Goal: Information Seeking & Learning: Learn about a topic

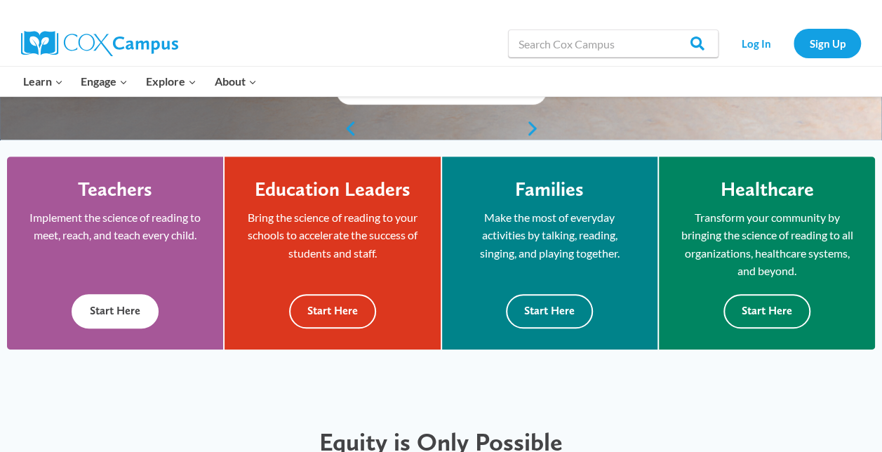
click at [141, 295] on button "Start Here" at bounding box center [115, 311] width 87 height 34
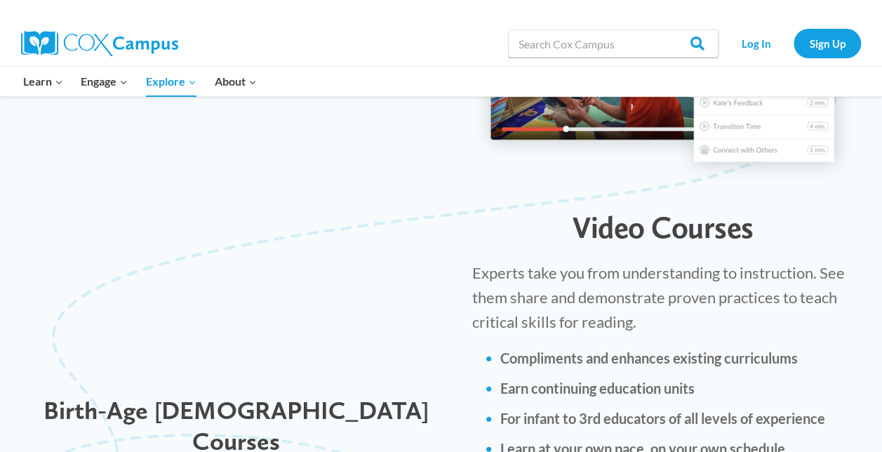
scroll to position [1704, 0]
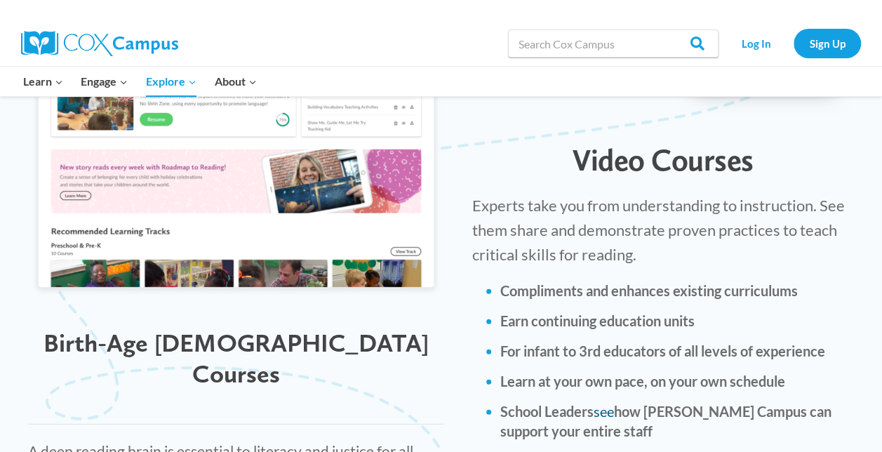
click at [603, 403] on link "see" at bounding box center [603, 411] width 20 height 17
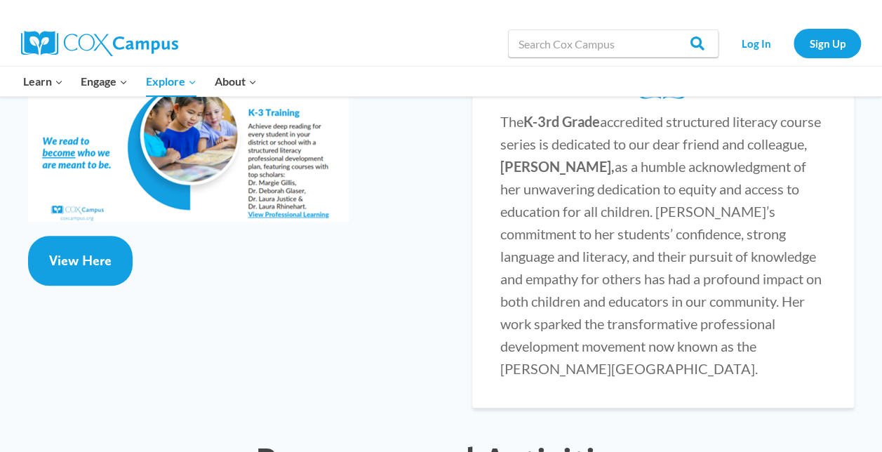
scroll to position [2866, 0]
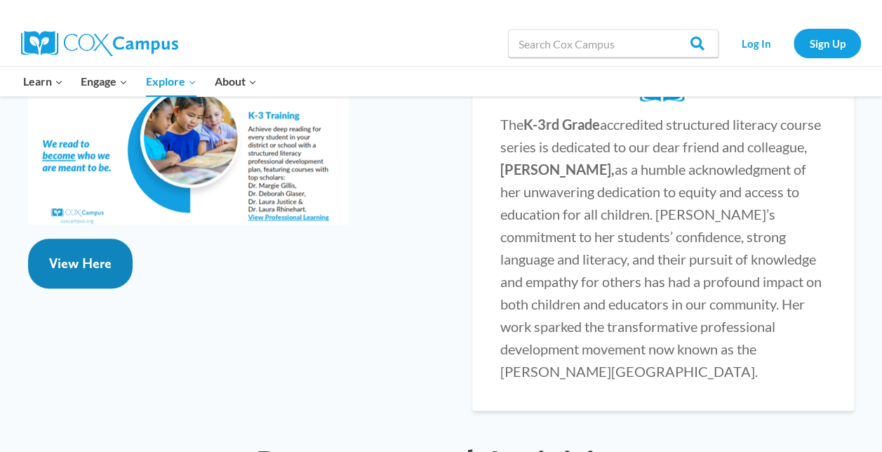
click at [88, 255] on span "View Here" at bounding box center [80, 263] width 62 height 17
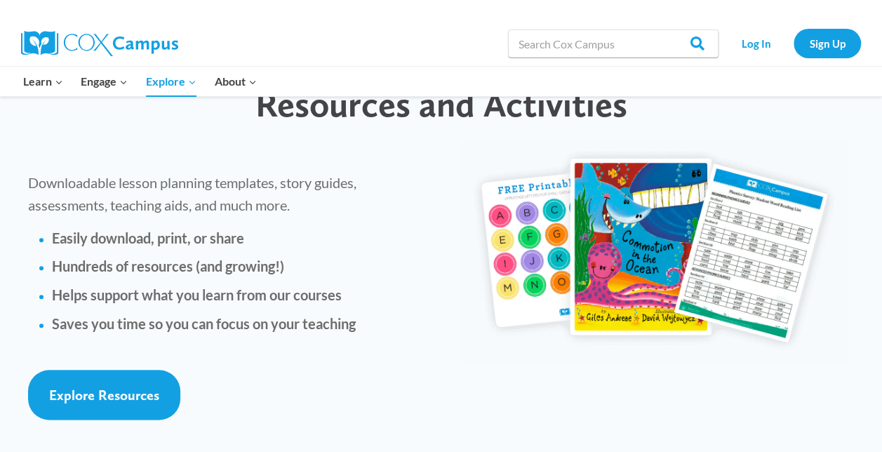
scroll to position [3230, 0]
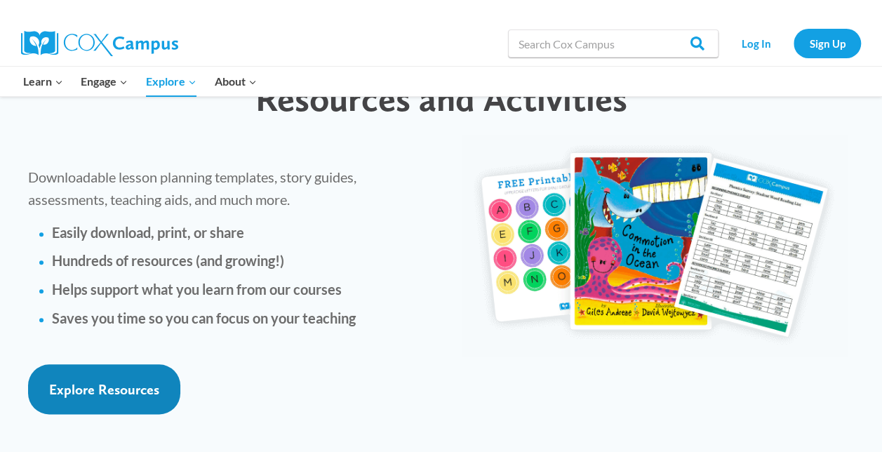
click at [144, 364] on link "Explore Resources" at bounding box center [104, 389] width 152 height 50
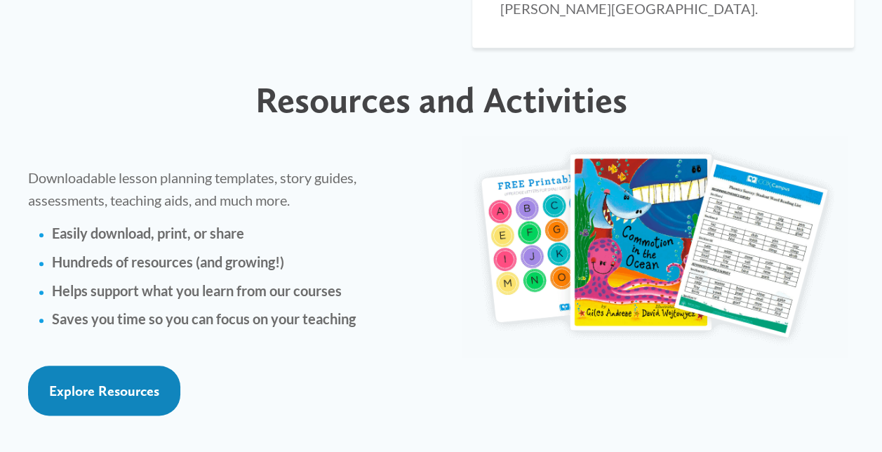
click at [108, 382] on span "Explore Resources" at bounding box center [104, 390] width 110 height 17
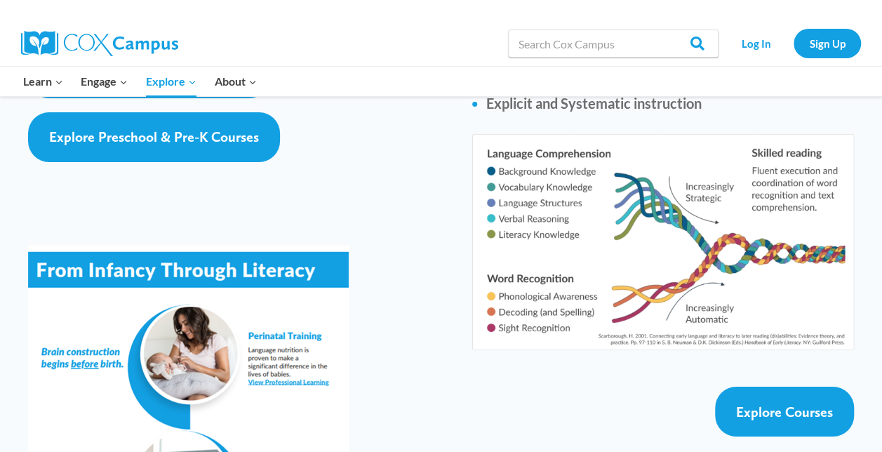
scroll to position [2381, 0]
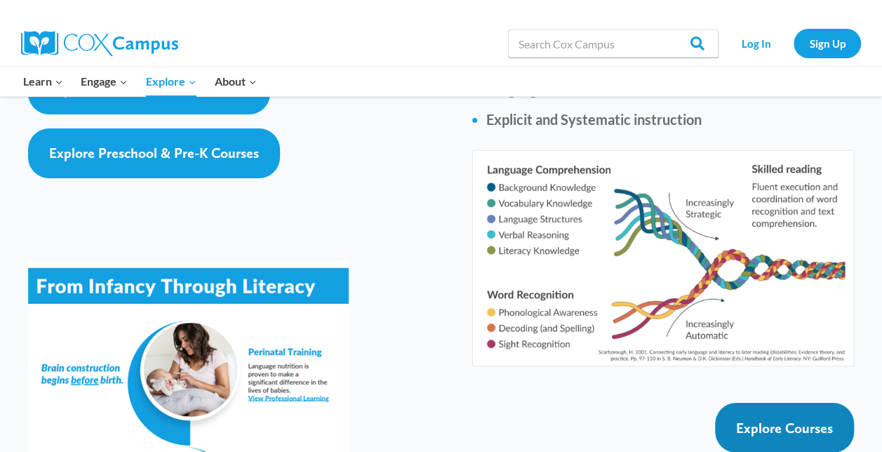
click at [769, 419] on span "Explore Courses" at bounding box center [784, 427] width 97 height 17
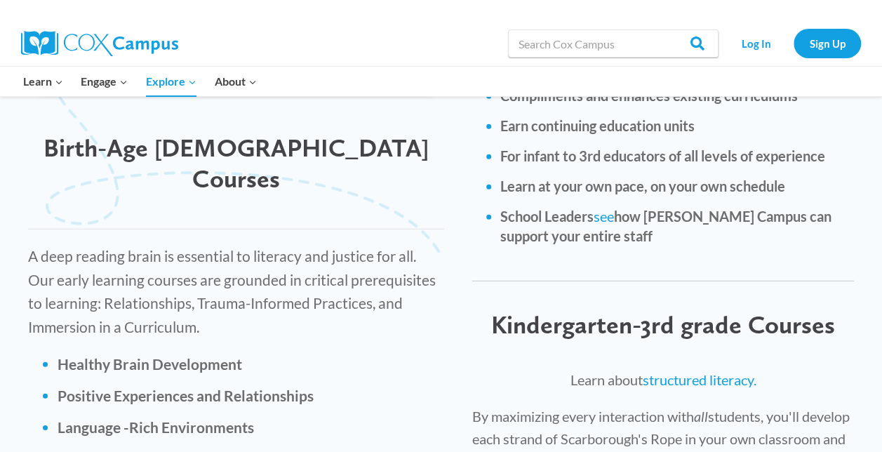
scroll to position [1898, 0]
click at [687, 372] on link "structured literacy." at bounding box center [699, 380] width 114 height 17
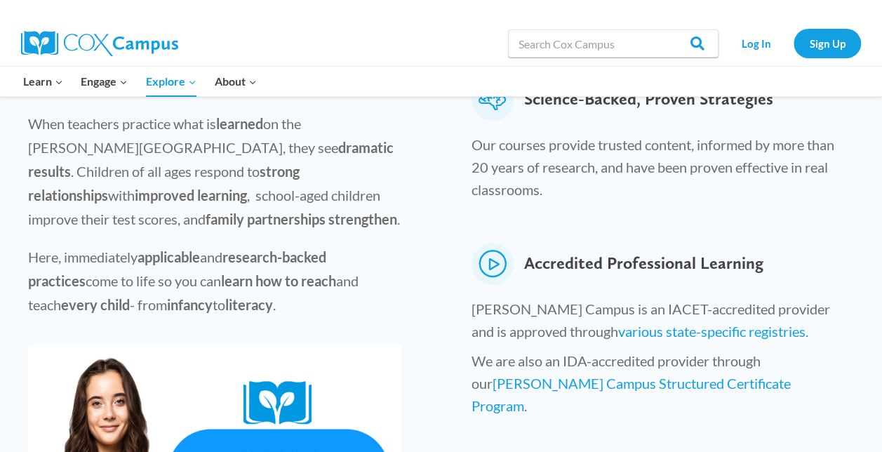
scroll to position [546, 0]
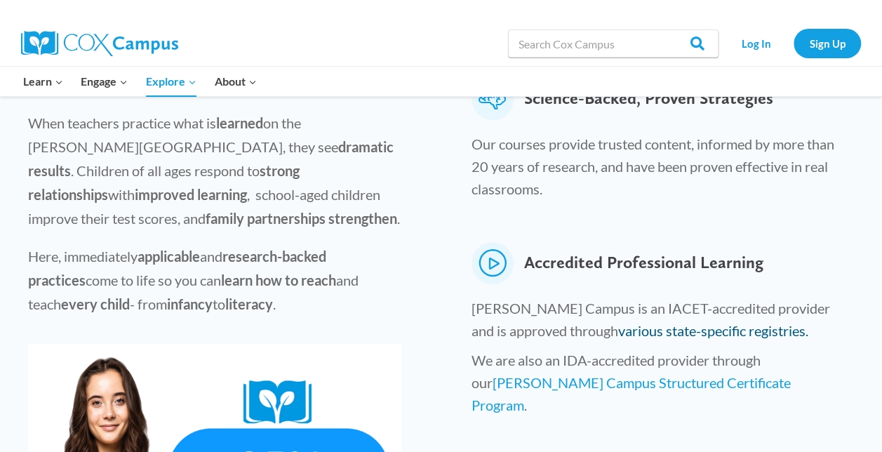
click at [618, 322] on link "various state-specific registries." at bounding box center [713, 330] width 190 height 17
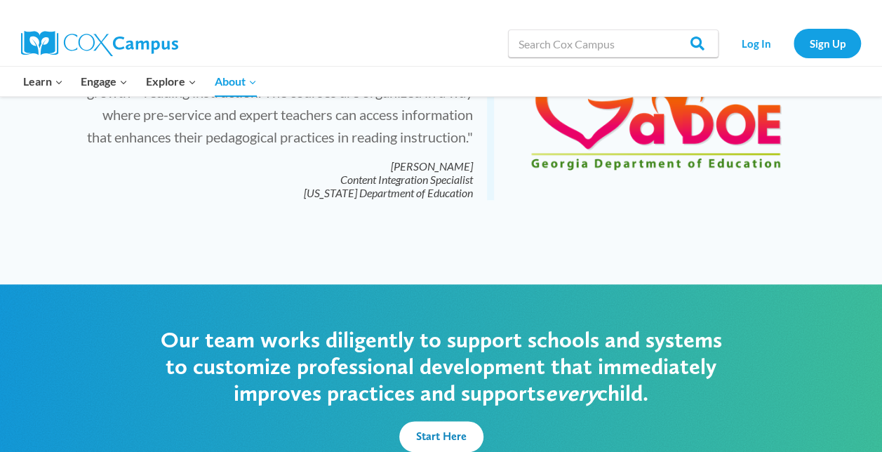
scroll to position [3312, 0]
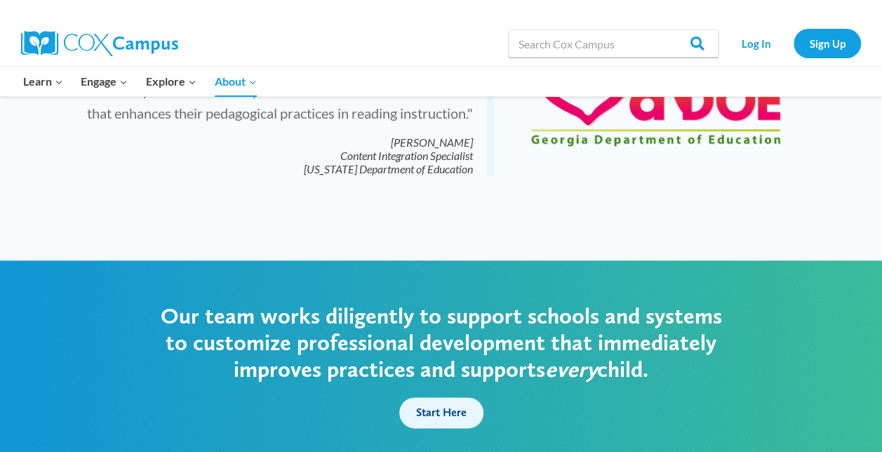
click at [445, 405] on span "Start Here" at bounding box center [441, 411] width 50 height 13
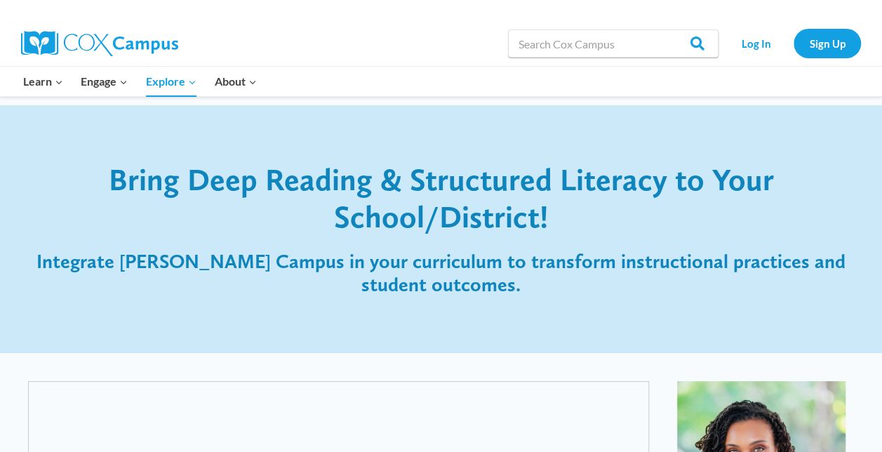
scroll to position [14, 0]
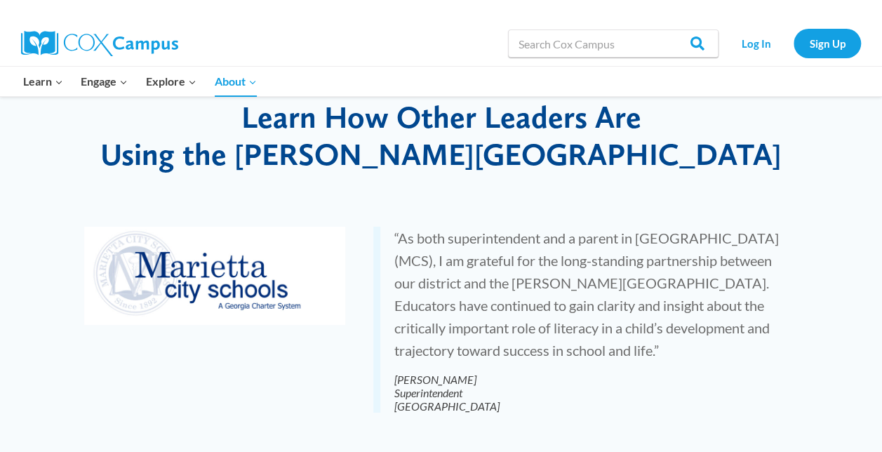
scroll to position [2418, 0]
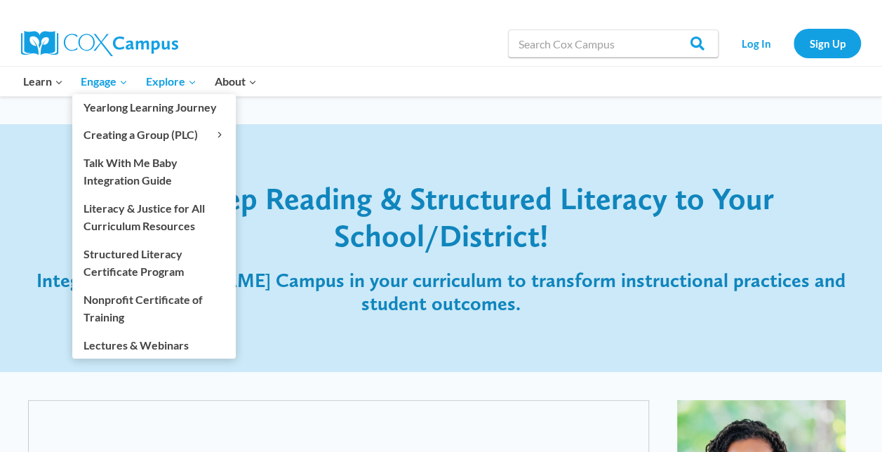
click at [109, 81] on span "Engage Expand" at bounding box center [104, 81] width 47 height 18
click at [104, 86] on span "Engage Expand" at bounding box center [104, 81] width 47 height 18
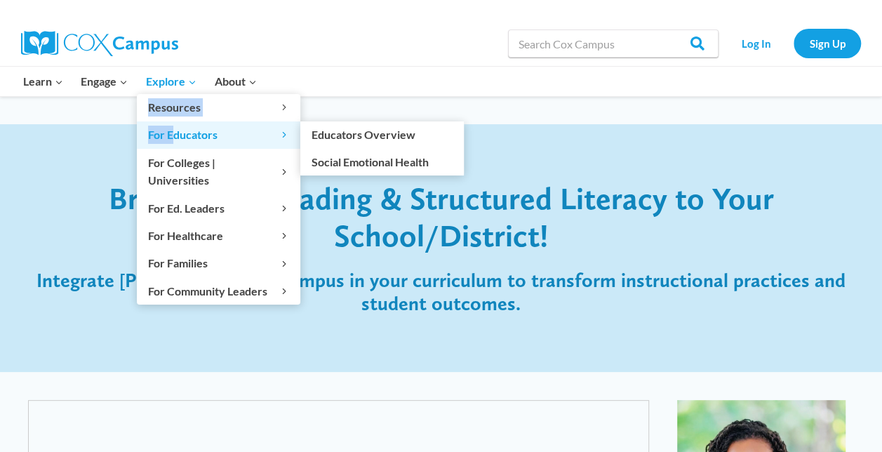
drag, startPoint x: 182, startPoint y: 81, endPoint x: 171, endPoint y: 135, distance: 54.5
click at [171, 96] on li "Explore Expand Resources Expand Developmental Milestones Expand 2 Months 4 Mont…" at bounding box center [171, 81] width 69 height 29
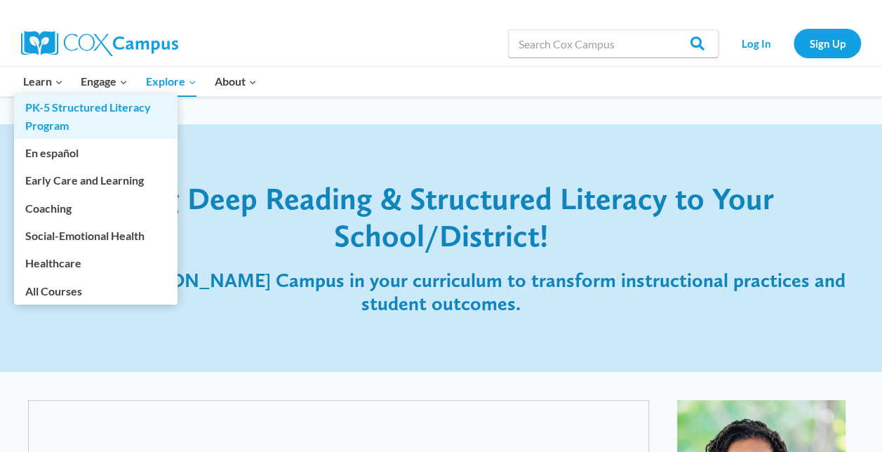
click at [55, 115] on link "PK-5 Structured Literacy Program" at bounding box center [95, 116] width 163 height 45
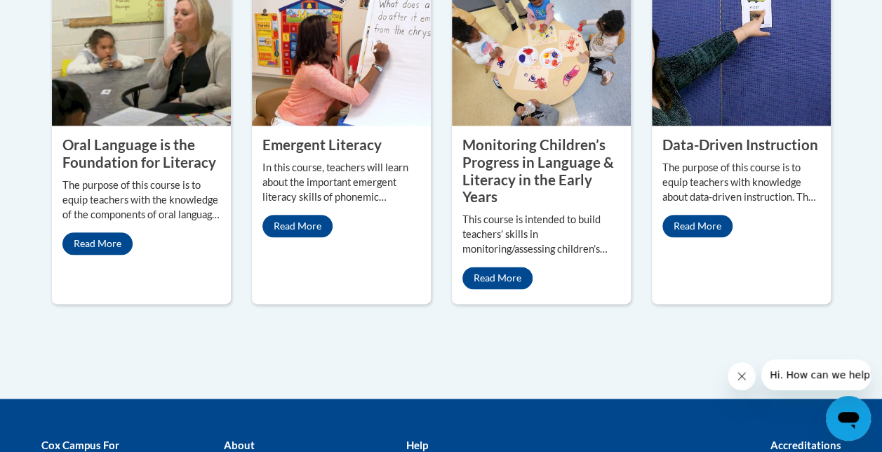
scroll to position [743, 0]
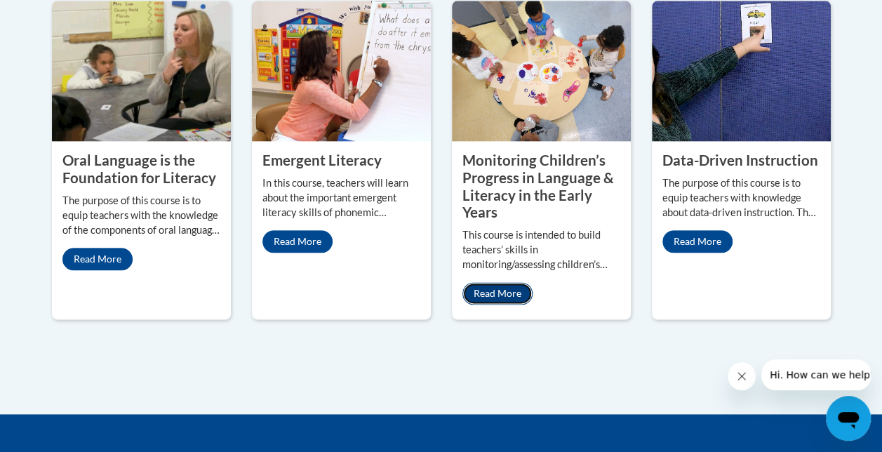
click at [504, 288] on link "Read More" at bounding box center [497, 293] width 70 height 22
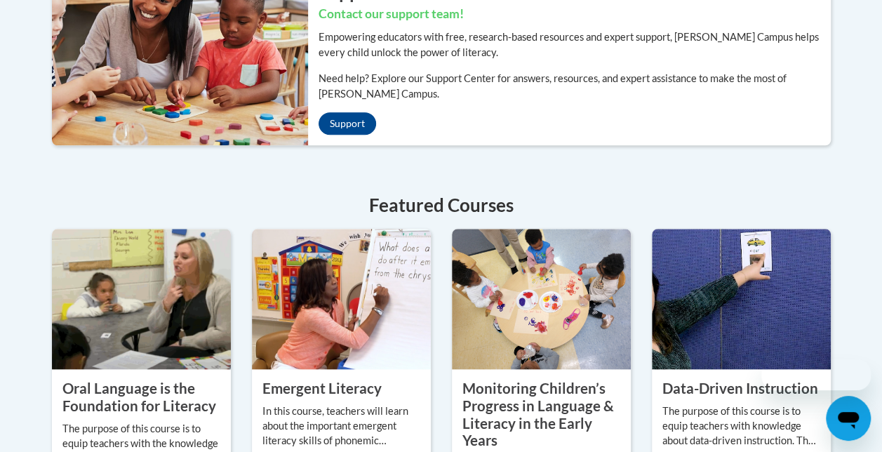
scroll to position [743, 0]
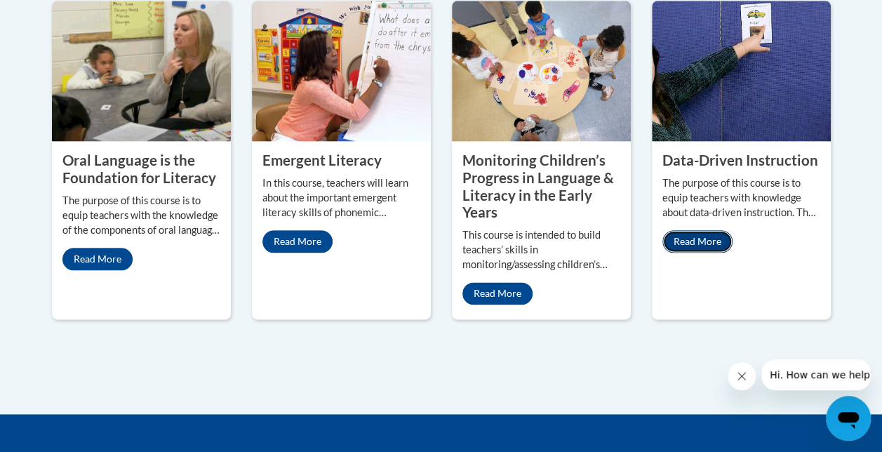
click at [710, 243] on link "Read More" at bounding box center [697, 241] width 70 height 22
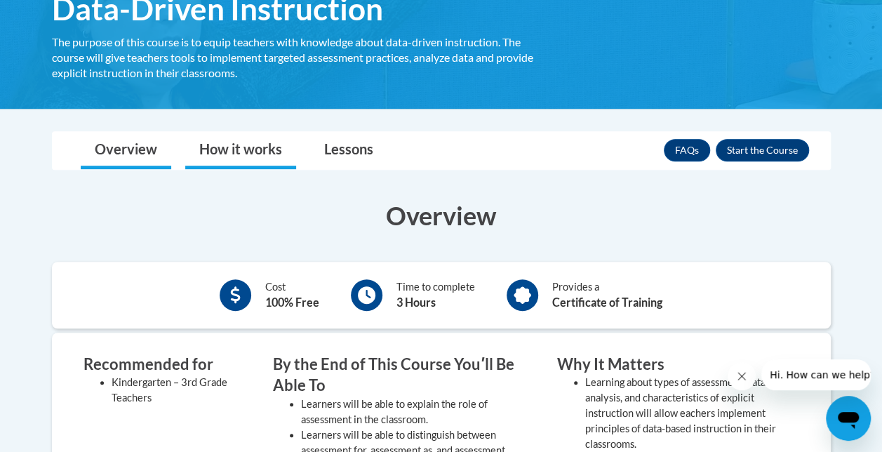
scroll to position [261, 0]
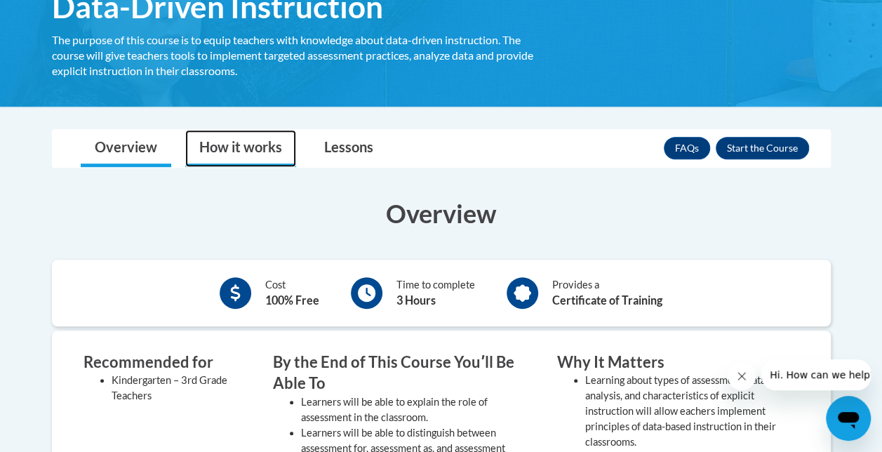
click at [250, 144] on link "How it works" at bounding box center [240, 148] width 111 height 37
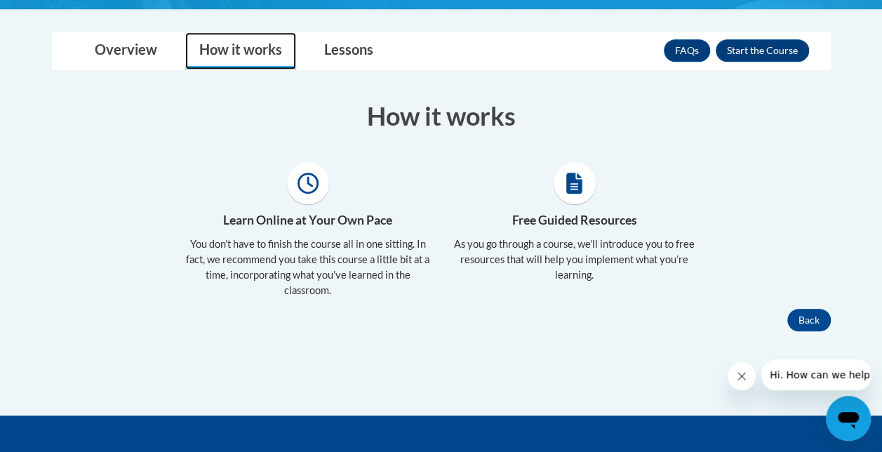
scroll to position [359, 0]
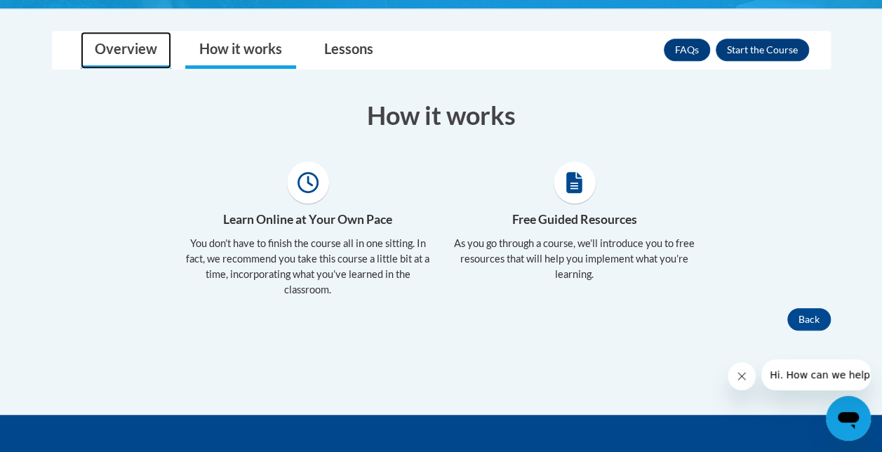
click at [127, 49] on link "Overview" at bounding box center [126, 50] width 90 height 37
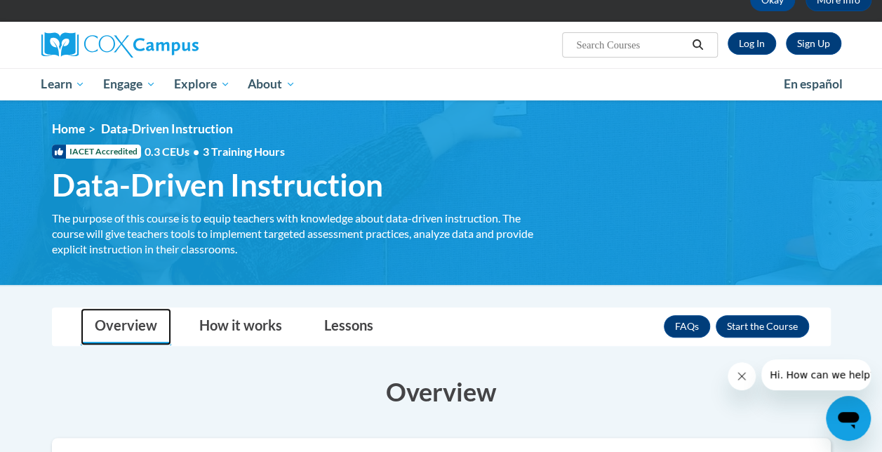
scroll to position [79, 0]
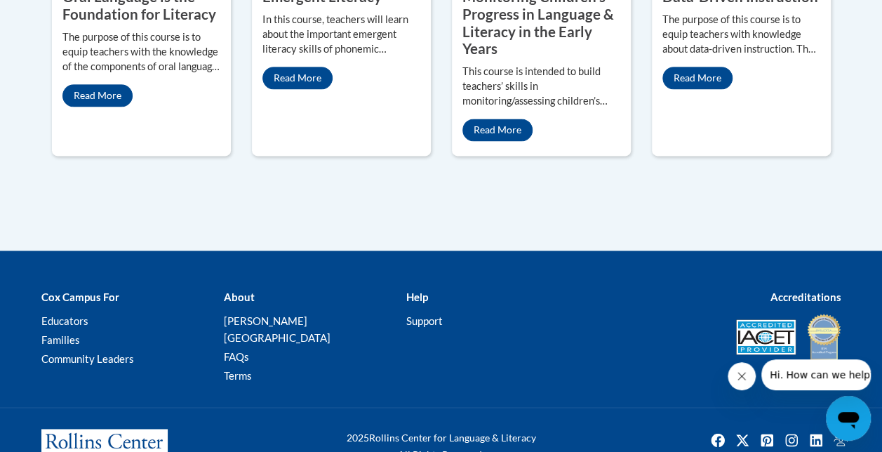
scroll to position [724, 0]
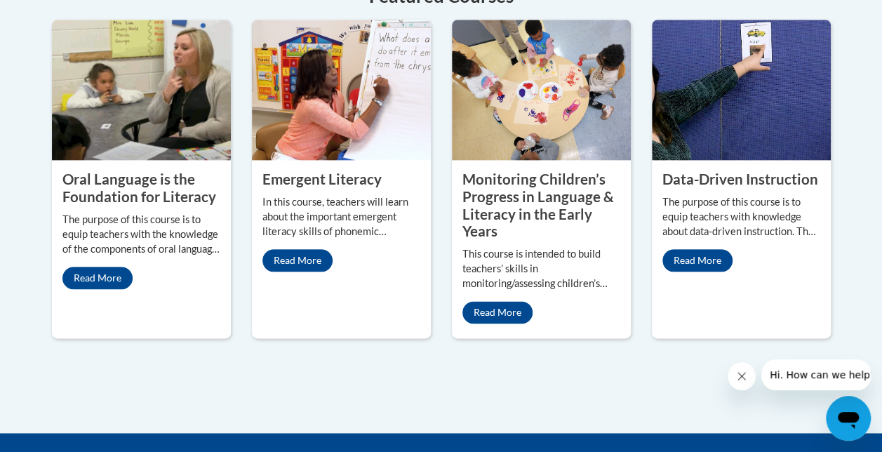
click at [248, 179] on div "Emergent Literacy In this course, teachers will learn about the important emerg…" at bounding box center [341, 179] width 200 height 318
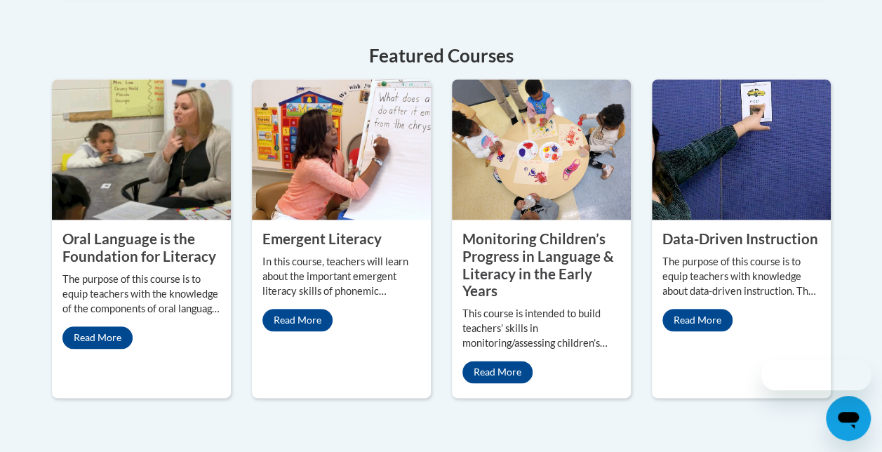
scroll to position [724, 0]
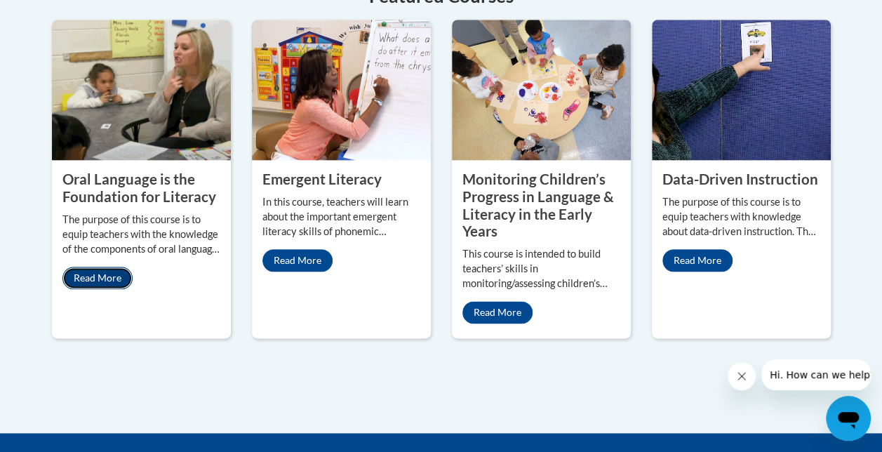
click at [101, 269] on link "Read More" at bounding box center [97, 277] width 70 height 22
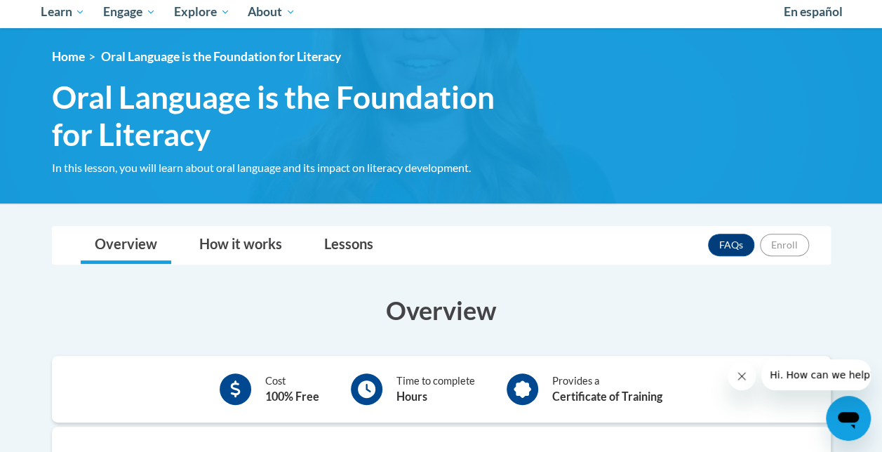
scroll to position [135, 0]
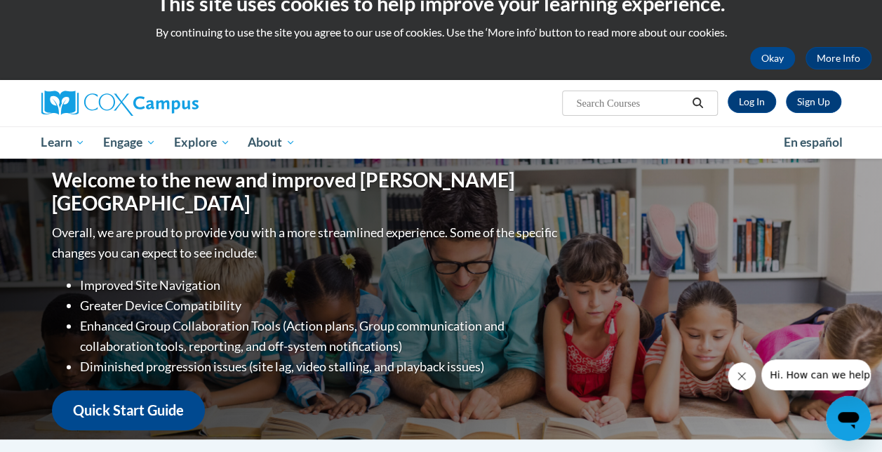
scroll to position [24, 0]
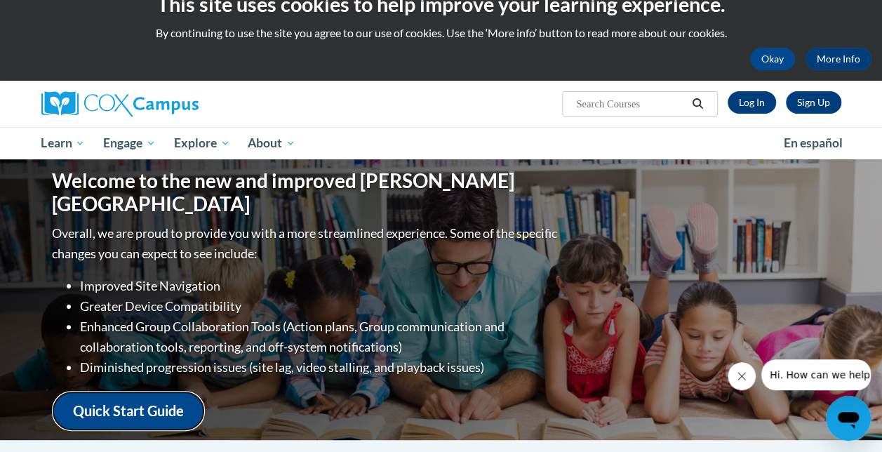
click at [118, 391] on link "Quick Start Guide" at bounding box center [128, 411] width 153 height 40
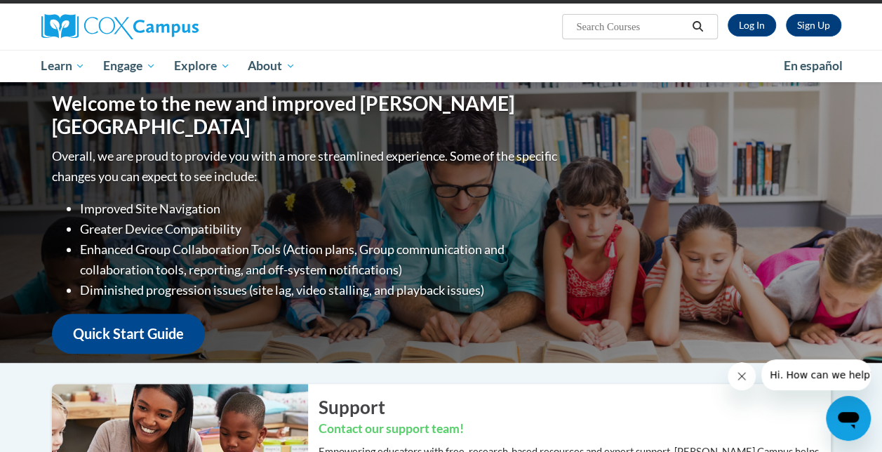
scroll to position [18, 0]
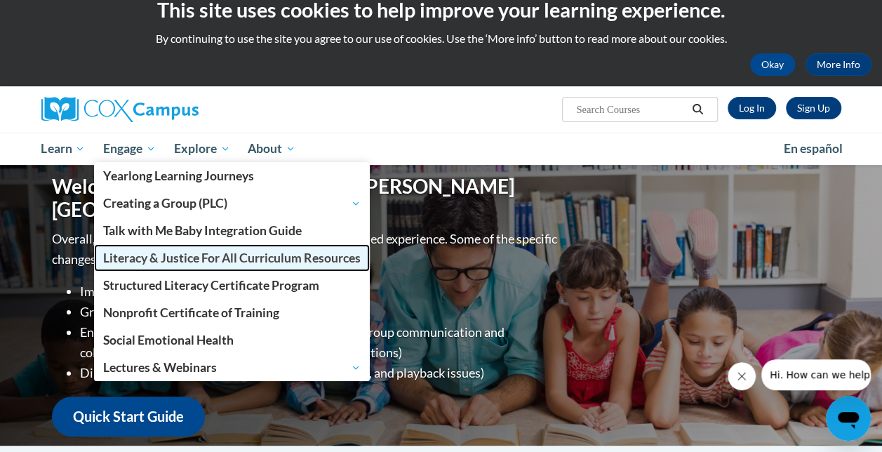
click at [178, 265] on link "Literacy & Justice For All Curriculum Resources" at bounding box center [232, 257] width 276 height 27
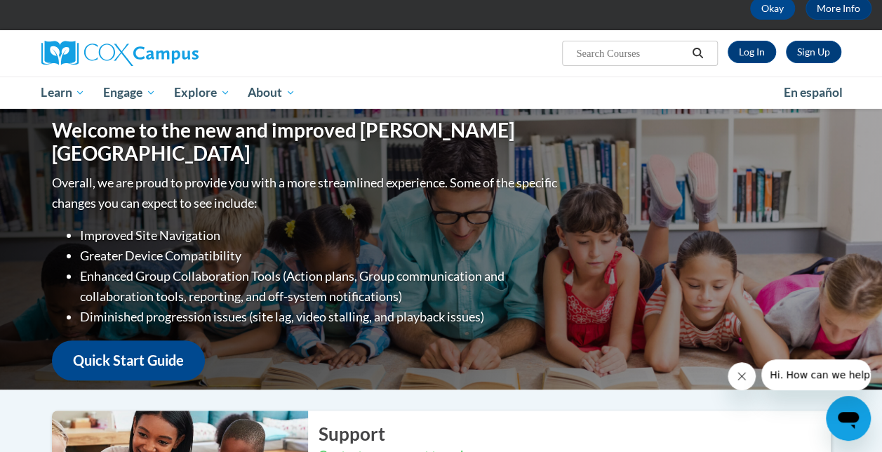
scroll to position [0, 0]
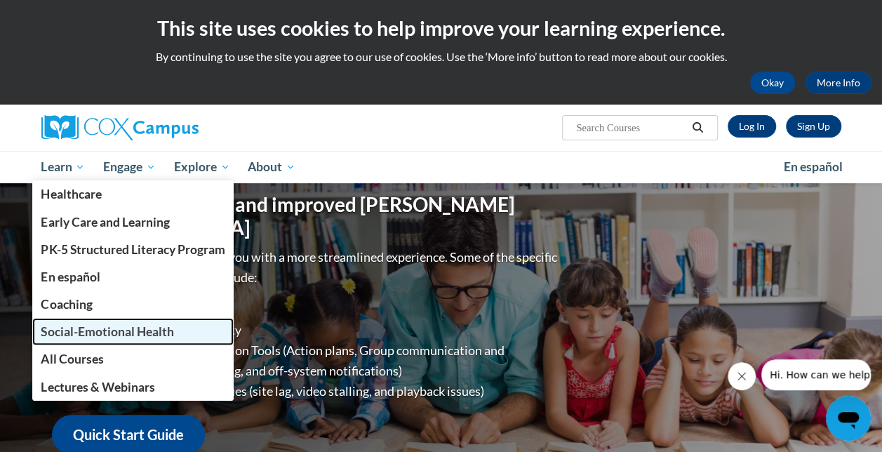
click at [93, 330] on span "Social-Emotional Health" at bounding box center [107, 331] width 133 height 15
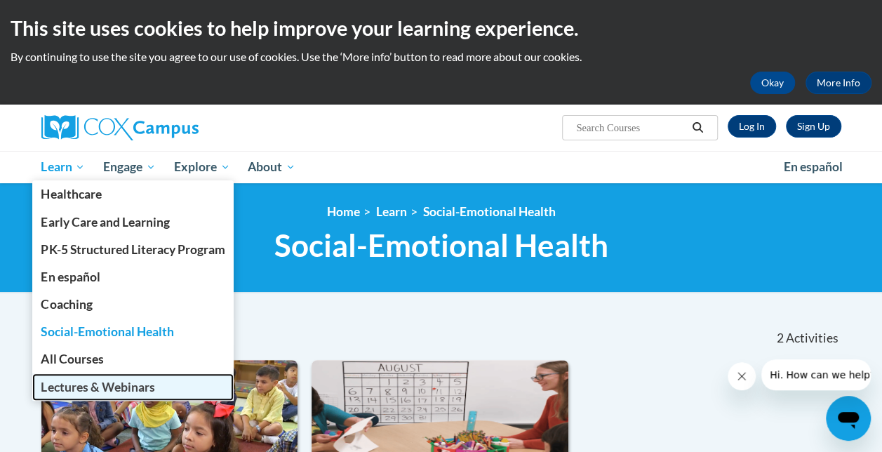
click at [71, 386] on span "Lectures & Webinars" at bounding box center [98, 386] width 114 height 15
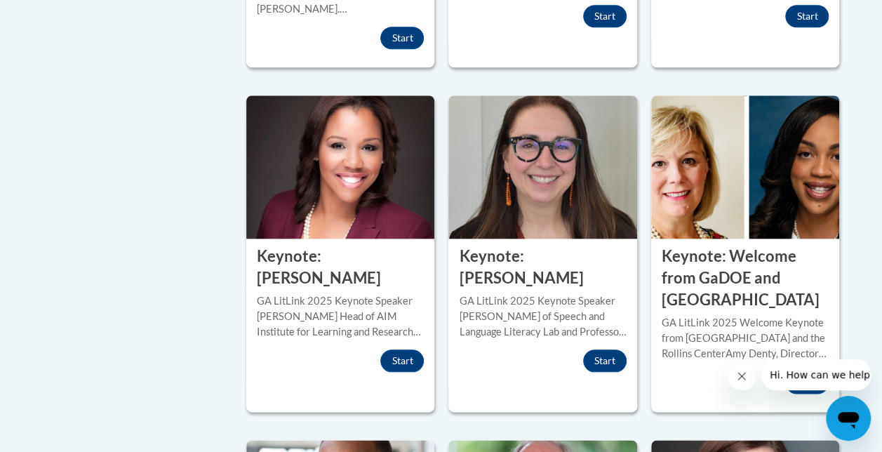
scroll to position [610, 0]
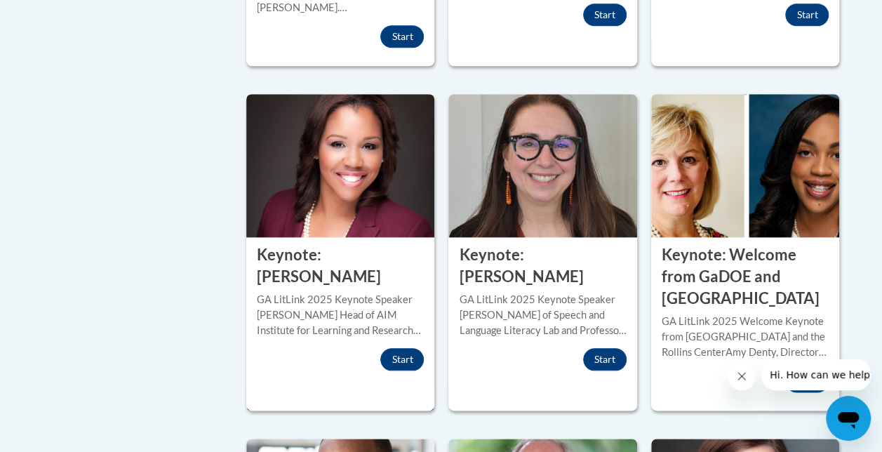
click at [329, 348] on div "More Info Start" at bounding box center [340, 361] width 167 height 26
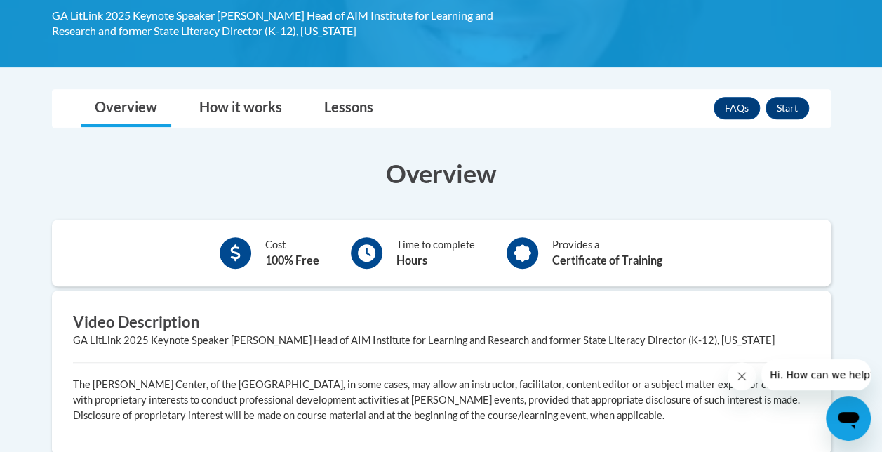
scroll to position [271, 0]
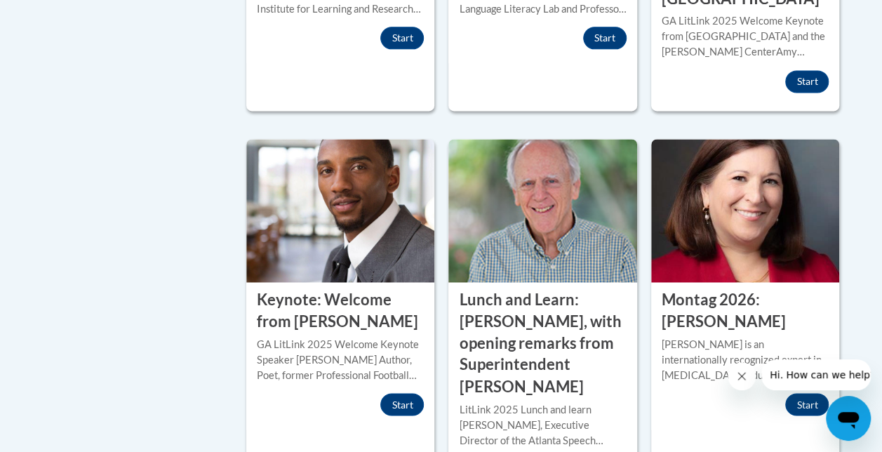
scroll to position [932, 0]
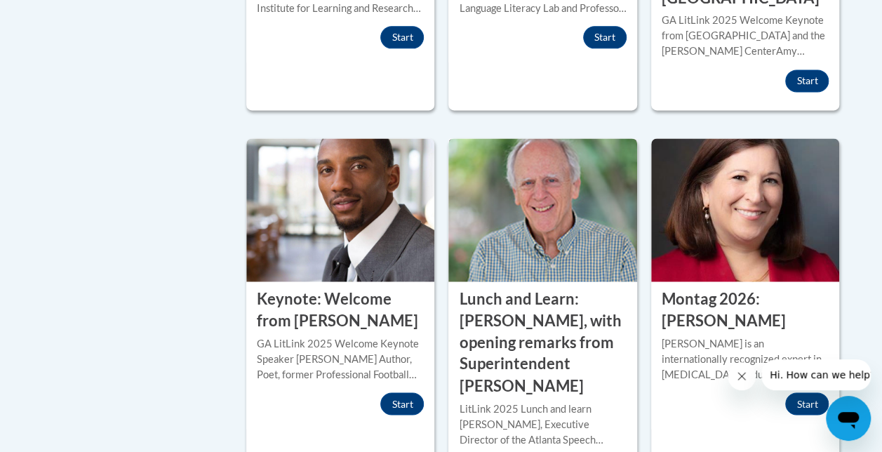
click at [621, 281] on div "LECTURES [PERSON_NAME] and Learn: [PERSON_NAME], with opening remarks from Supe…" at bounding box center [542, 338] width 188 height 115
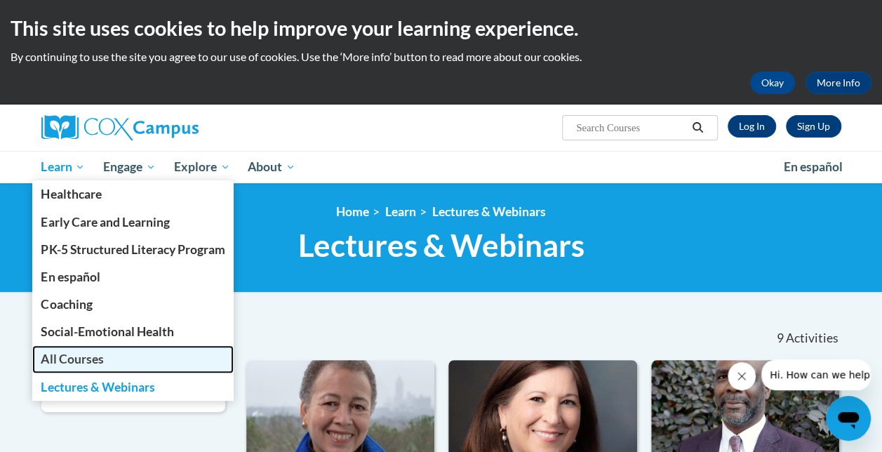
click at [63, 356] on span "All Courses" at bounding box center [72, 358] width 62 height 15
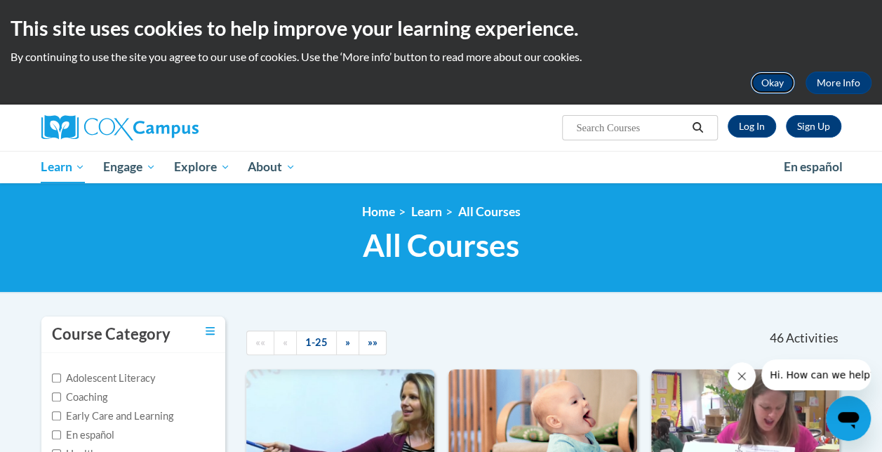
click at [768, 81] on button "Okay" at bounding box center [772, 83] width 45 height 22
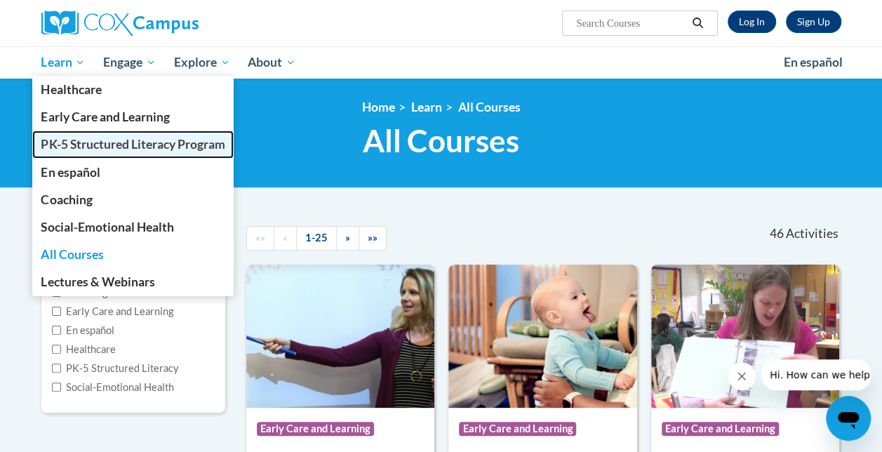
click at [69, 142] on span "PK-5 Structured Literacy Program" at bounding box center [133, 144] width 184 height 15
